Goal: Check status

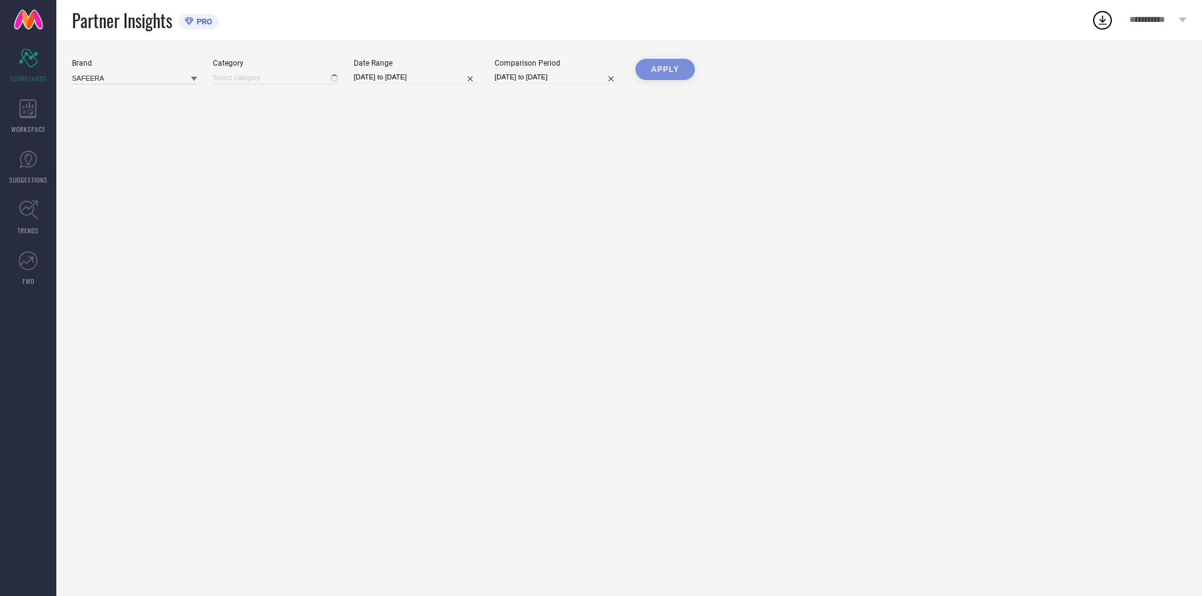
type input "All"
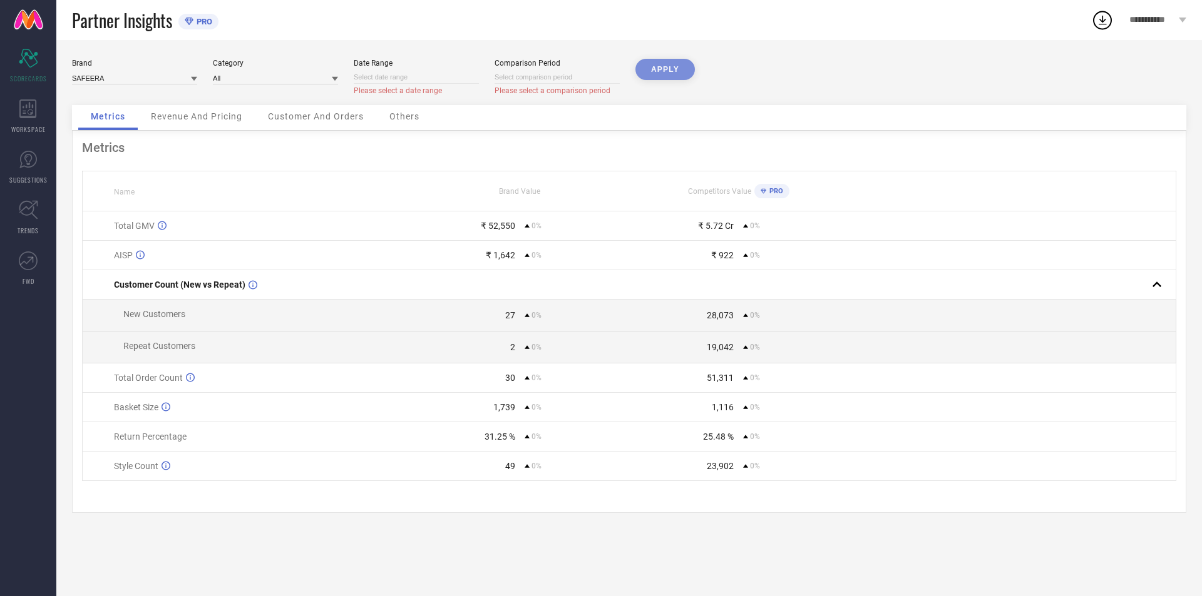
select select "7"
select select "2025"
select select "8"
select select "2025"
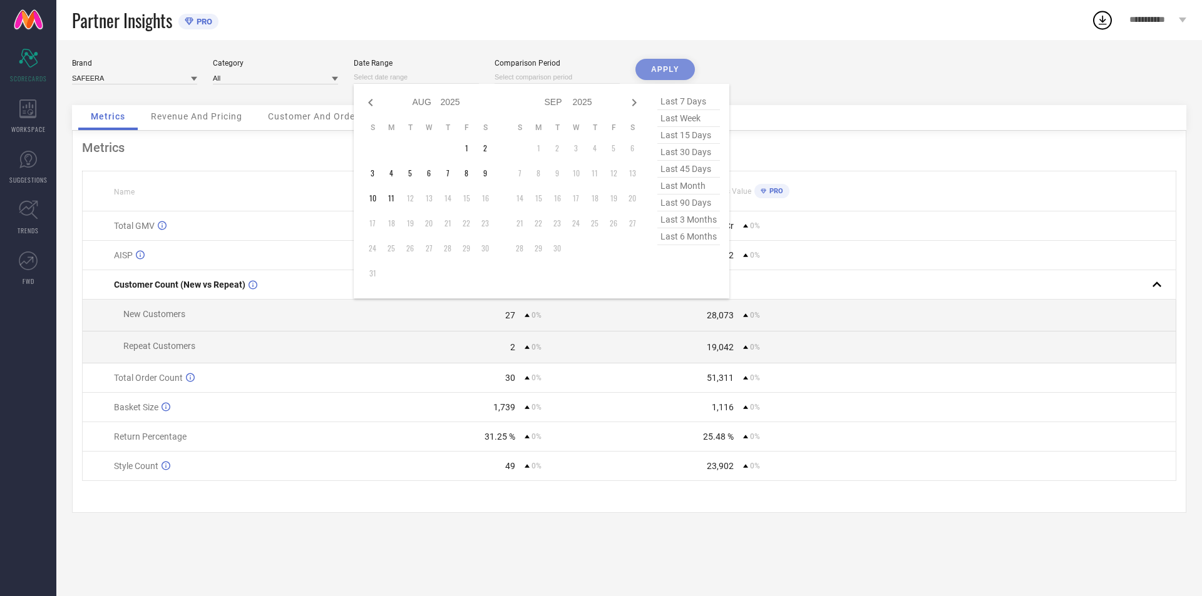
click at [425, 77] on input at bounding box center [416, 77] width 125 height 13
click at [667, 153] on span "last 30 days" at bounding box center [688, 152] width 63 height 17
type input "[DATE] to [DATE]"
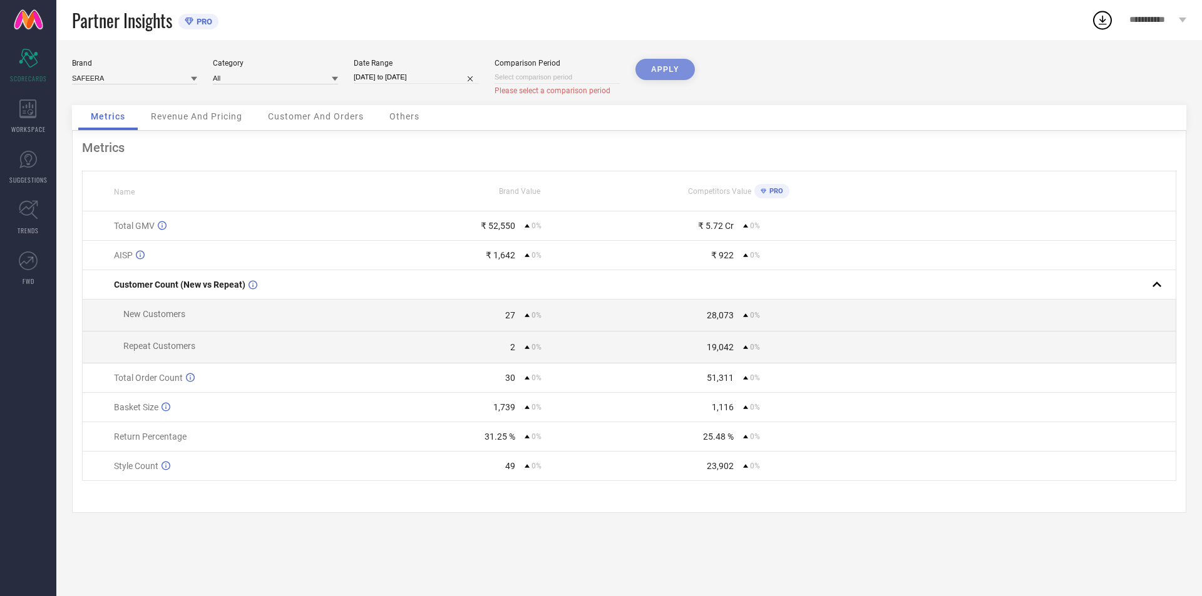
select select "7"
select select "2025"
select select "8"
select select "2025"
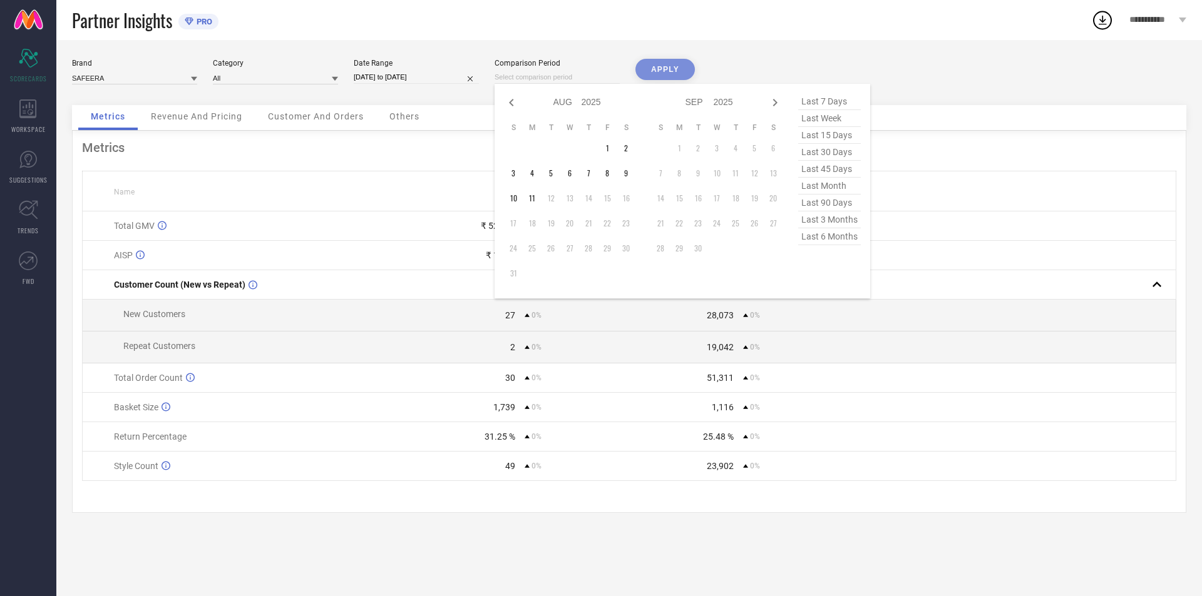
click at [601, 81] on input at bounding box center [556, 77] width 125 height 13
click at [814, 156] on span "last 30 days" at bounding box center [829, 152] width 63 height 17
type input "[DATE] to [DATE]"
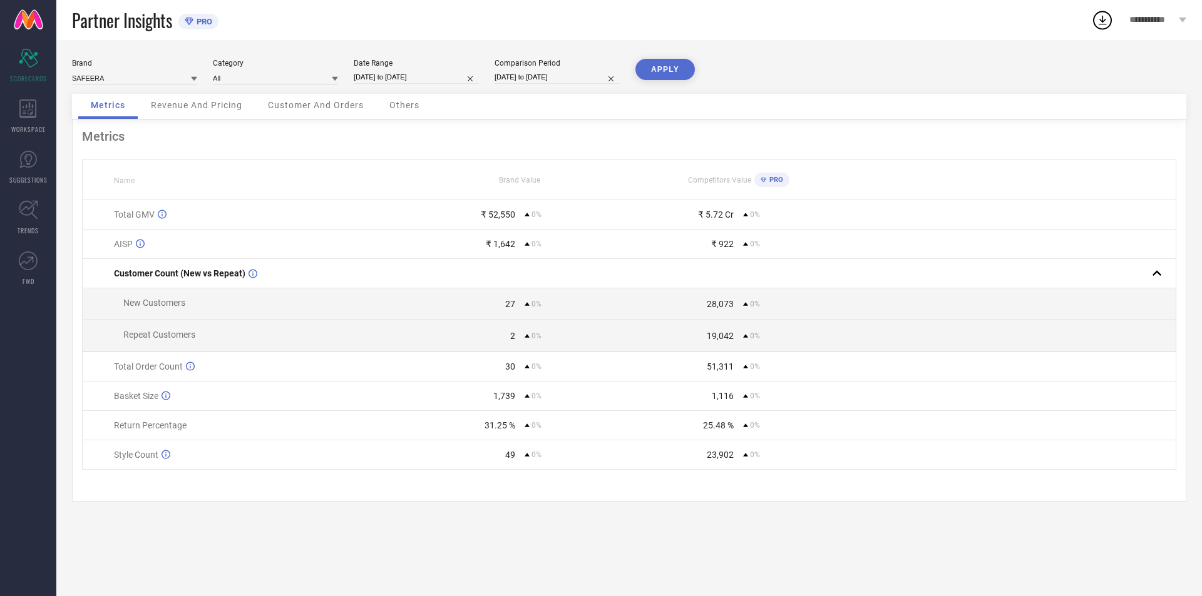
click at [675, 76] on button "APPLY" at bounding box center [664, 69] width 59 height 21
click at [198, 106] on span "Revenue And Pricing" at bounding box center [196, 105] width 91 height 10
